Goal: Find specific page/section: Find specific page/section

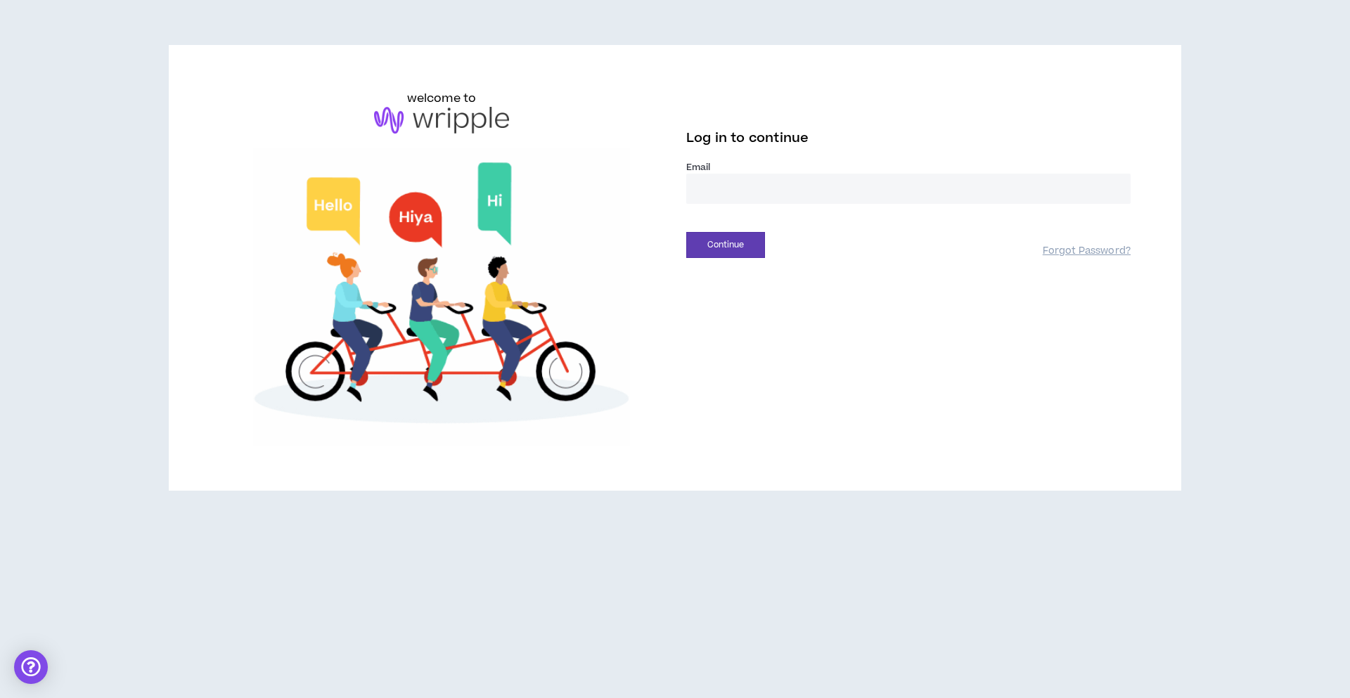
click at [849, 203] on input "email" at bounding box center [908, 189] width 444 height 30
type input "**********"
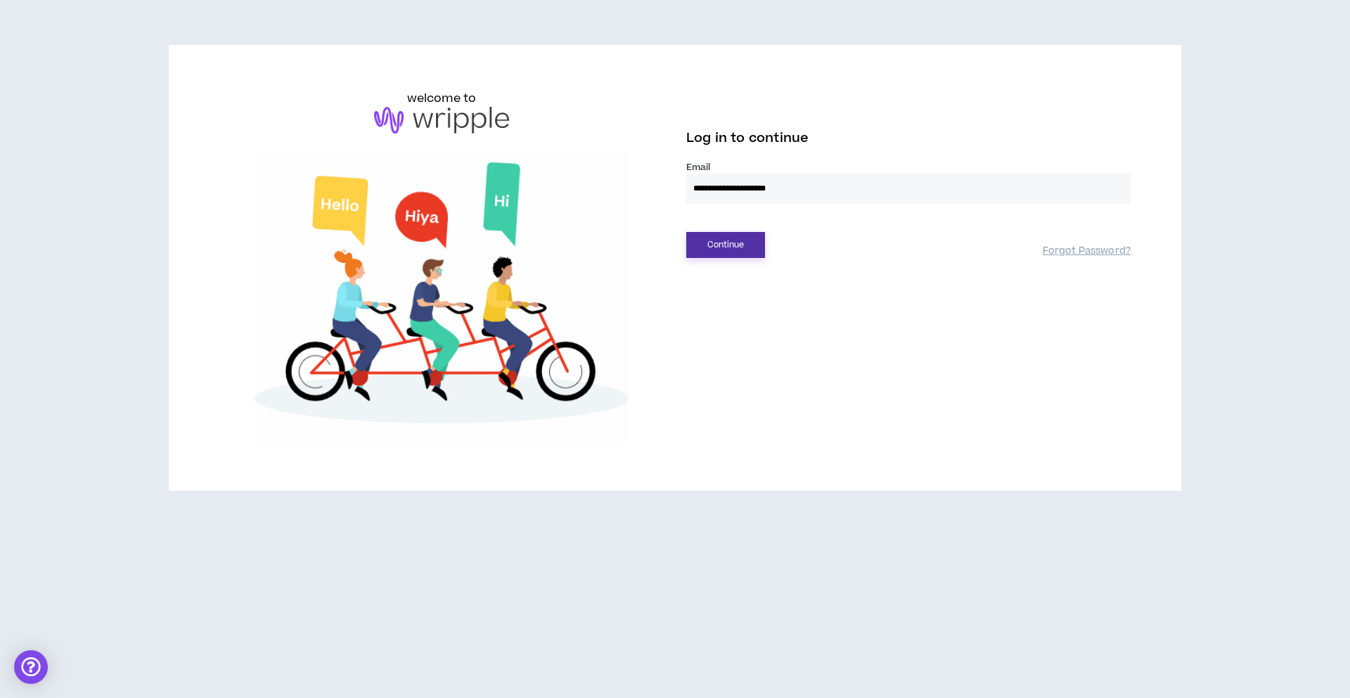
click at [731, 244] on button "Continue" at bounding box center [725, 245] width 79 height 26
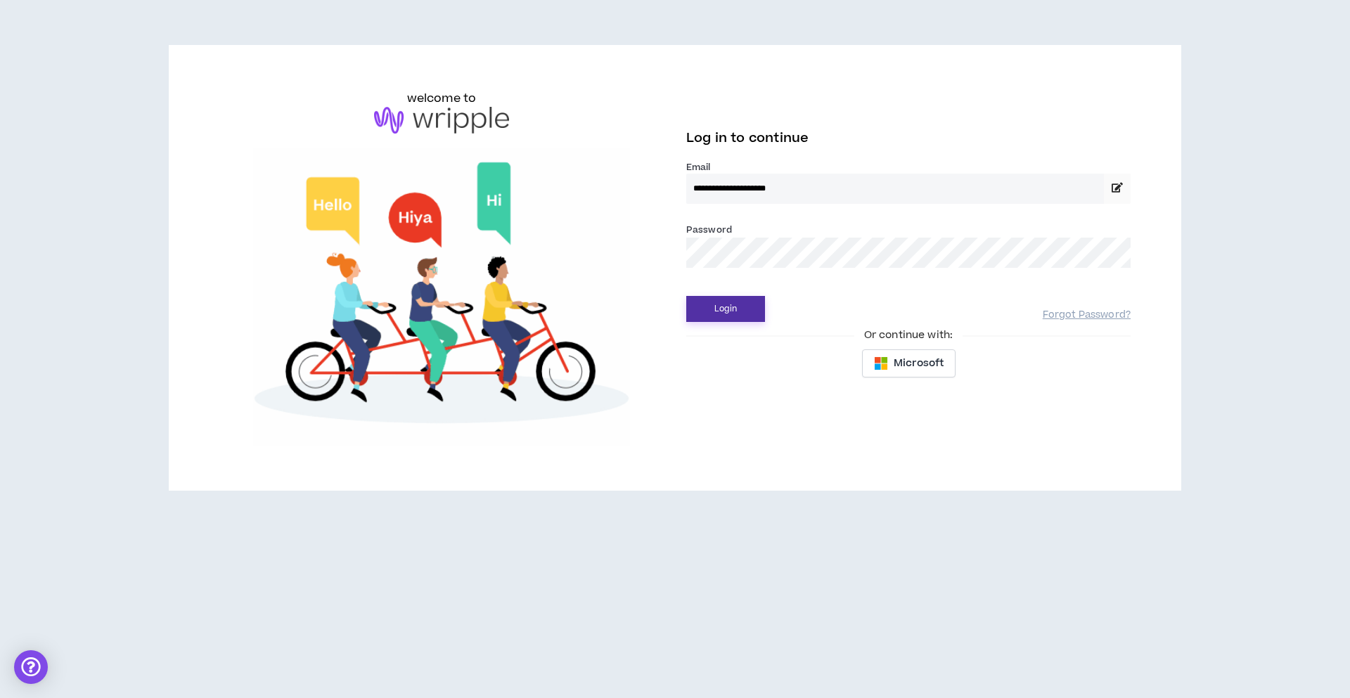
click at [728, 302] on button "Login" at bounding box center [725, 309] width 79 height 26
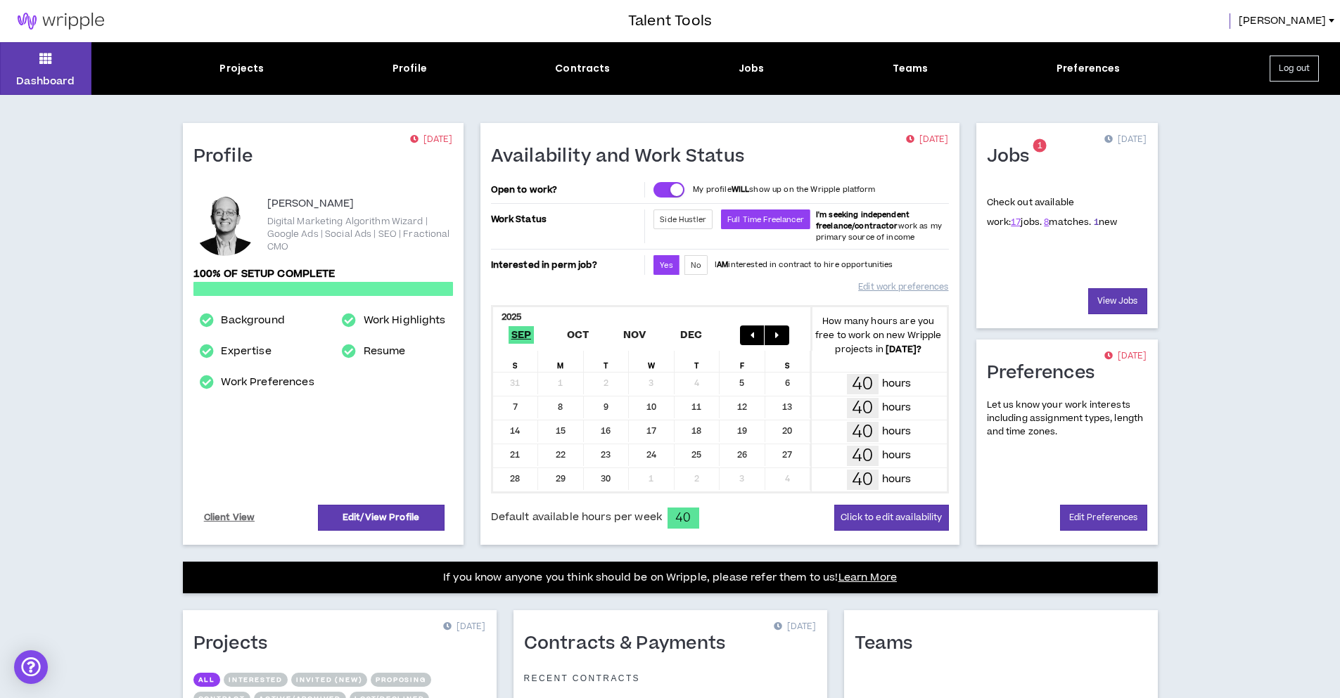
click at [1093, 221] on link "1" at bounding box center [1095, 222] width 5 height 13
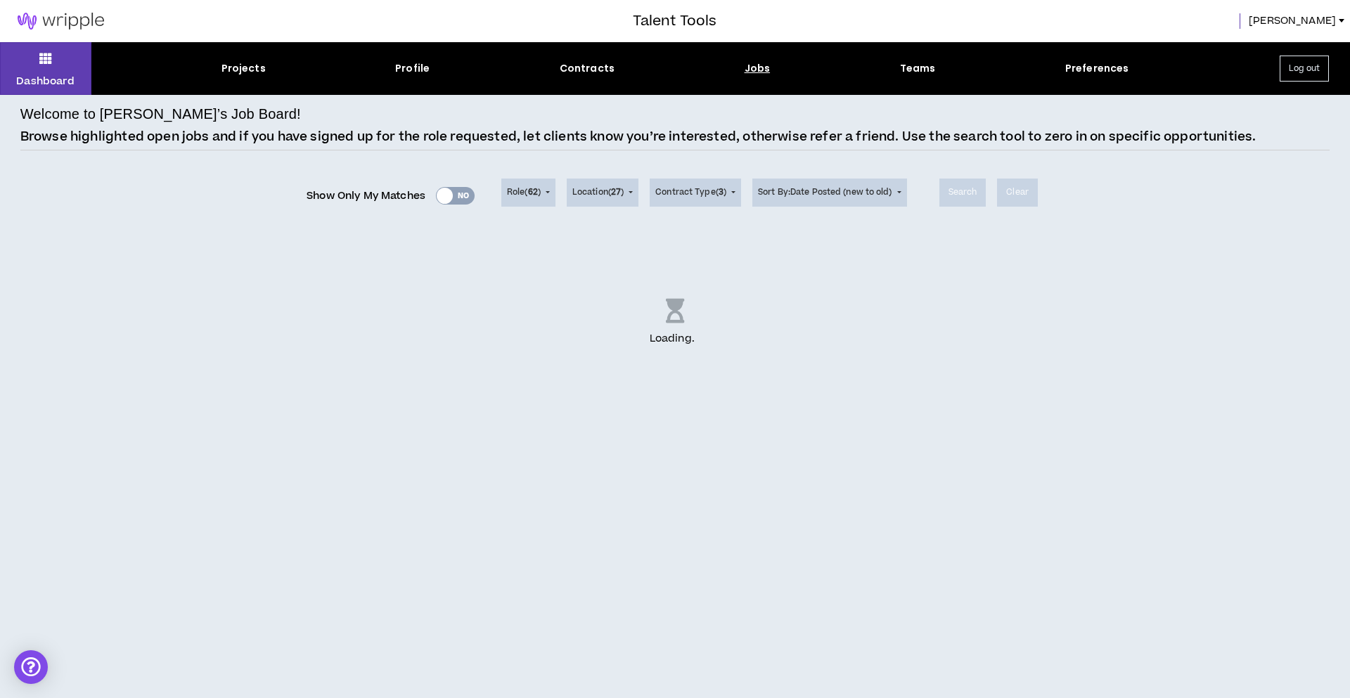
click at [994, 361] on div "Loading . .." at bounding box center [674, 323] width 1309 height 176
click at [466, 342] on div "Loading ..." at bounding box center [674, 323] width 1309 height 176
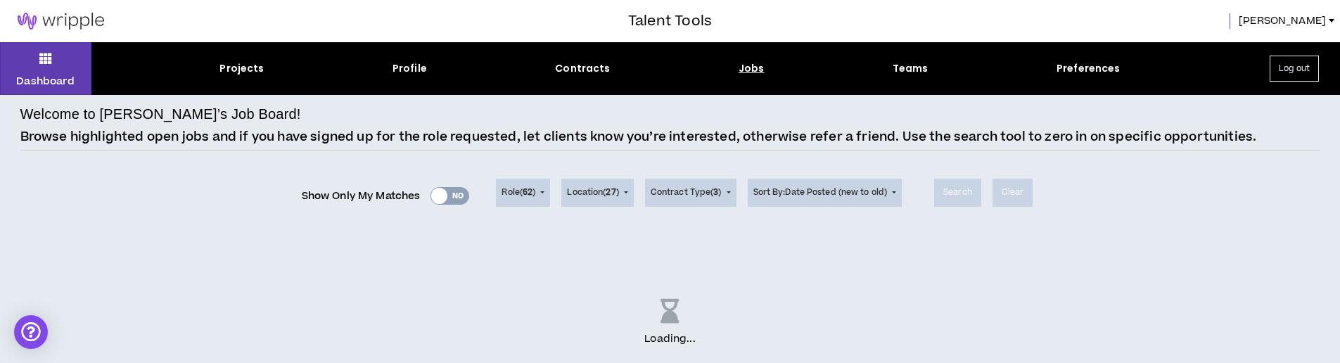
click at [872, 311] on div "Loading ..." at bounding box center [669, 323] width 1299 height 176
click at [1121, 289] on div "Loading . .." at bounding box center [669, 323] width 1299 height 176
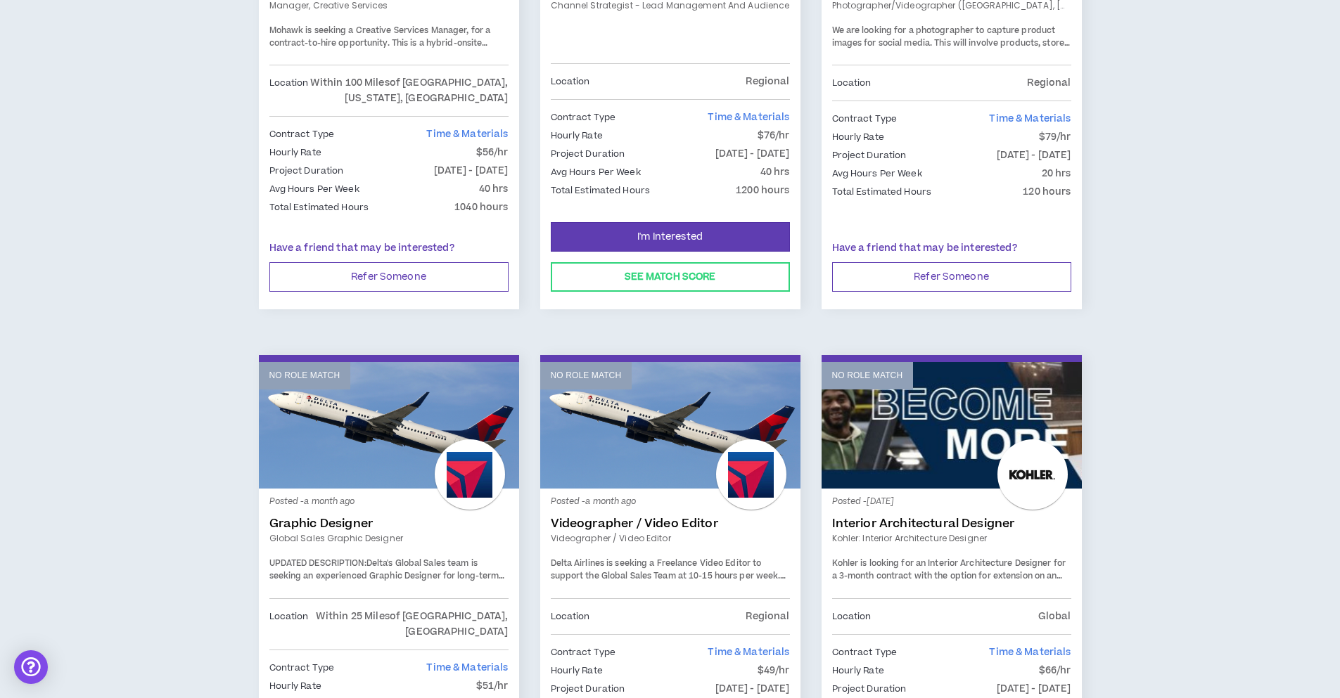
scroll to position [1519, 0]
